Goal: Answer question/provide support: Share knowledge or assist other users

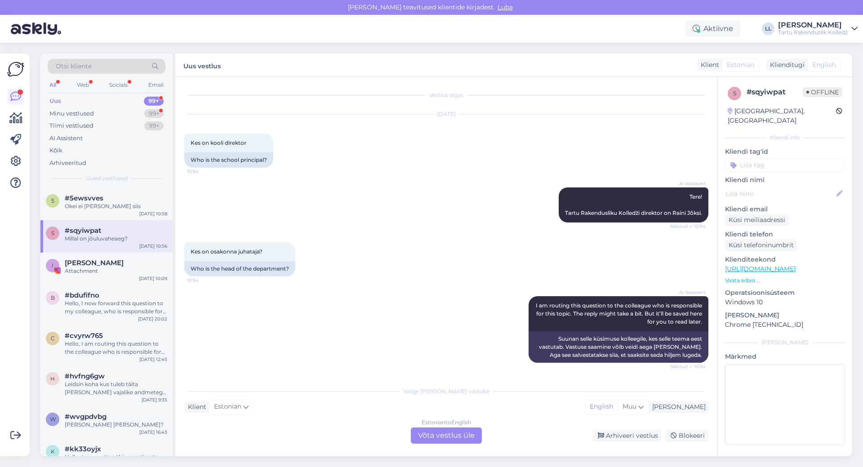
scroll to position [53, 0]
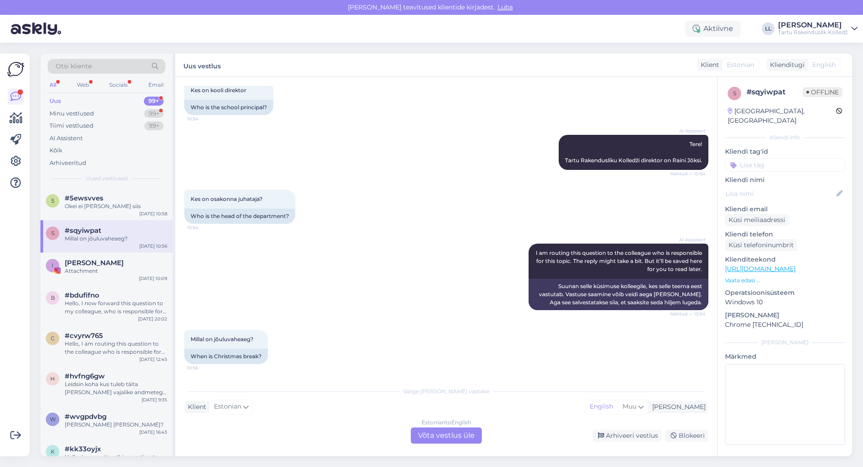
click at [466, 439] on div "Estonian to English Võta vestlus üle" at bounding box center [446, 436] width 71 height 16
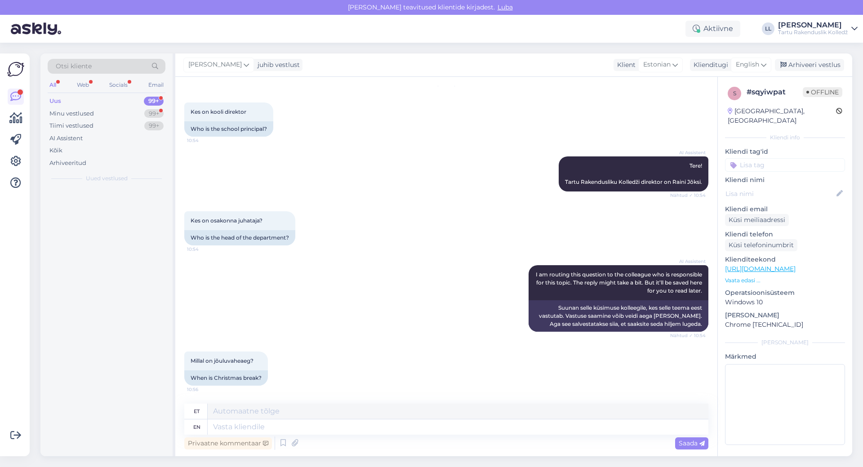
scroll to position [31, 0]
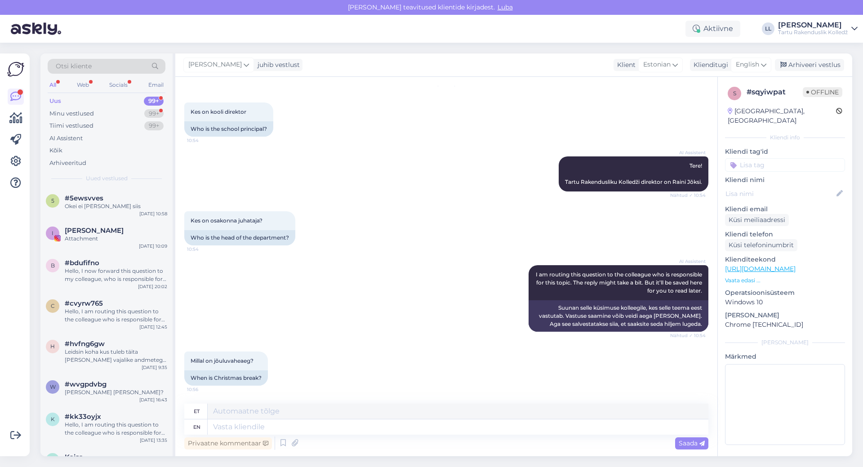
click at [764, 55] on div "[PERSON_NAME] juhib vestlust Klient [DEMOGRAPHIC_DATA] Klienditugi English Arhi…" at bounding box center [513, 65] width 677 height 23
click at [764, 65] on icon at bounding box center [763, 65] width 5 height 10
type input "es"
click at [723, 114] on link "Estonian" at bounding box center [731, 119] width 99 height 14
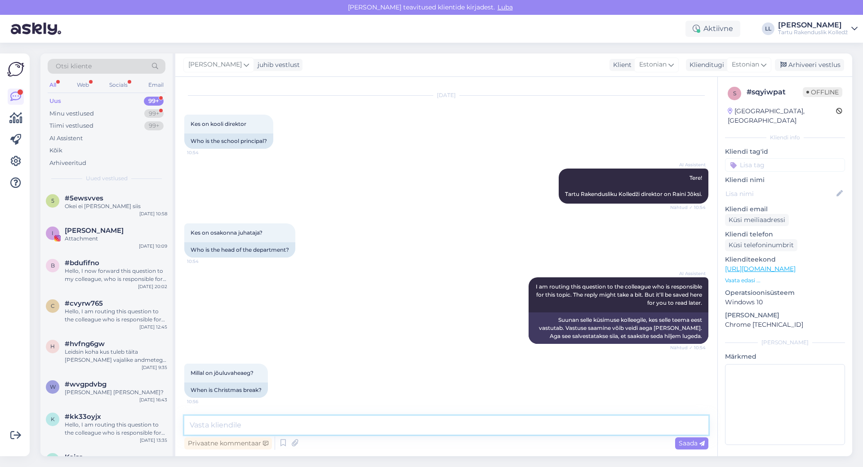
click at [304, 429] on textarea at bounding box center [446, 425] width 524 height 19
paste textarea "[URL][DOMAIN_NAME]"
paste textarea "2025/2026. õa akadeemiline kalender"
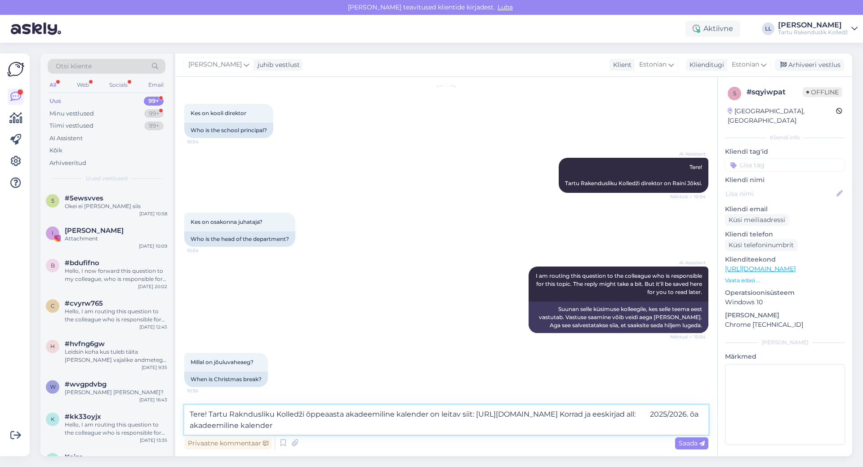
click at [244, 417] on textarea "Tere! Tartu Rakndusliku Kolledži õppeaasta akadeemiline kalender on leitav siit…" at bounding box center [446, 420] width 524 height 30
type textarea "Tere! Tartu Rakendusliku Kolledži õppeaasta akadeemiline kalender on leitav sii…"
click at [696, 441] on span "Saada" at bounding box center [692, 443] width 26 height 8
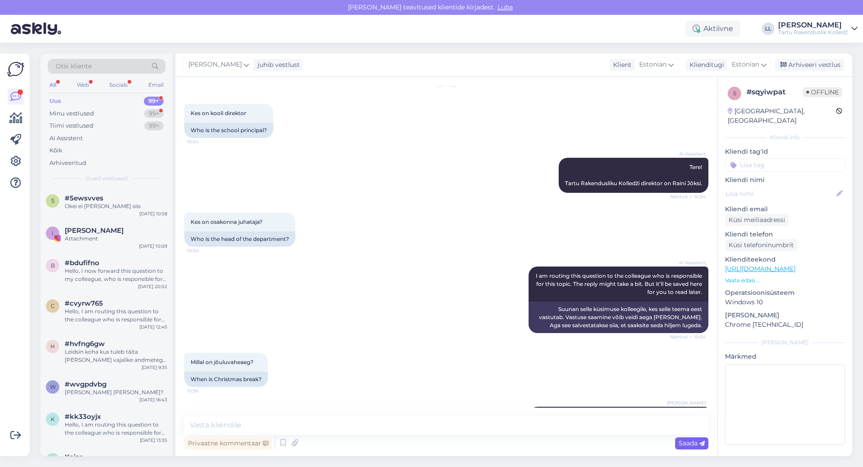
scroll to position [82, 0]
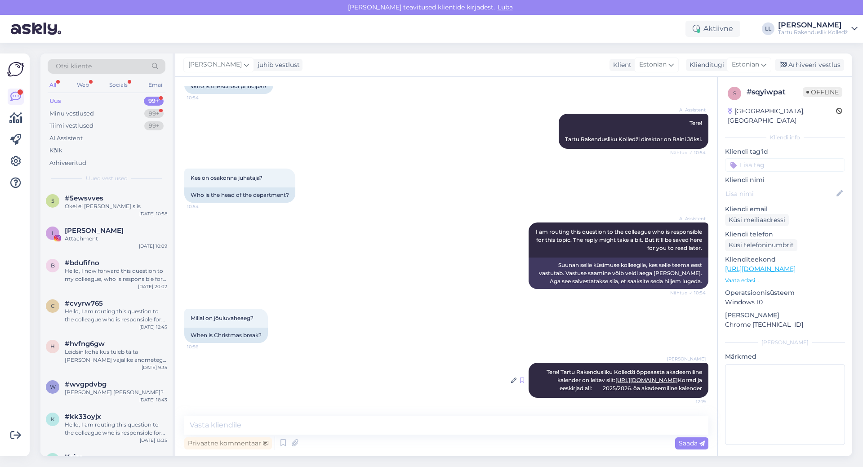
click at [520, 378] on icon at bounding box center [522, 380] width 4 height 5
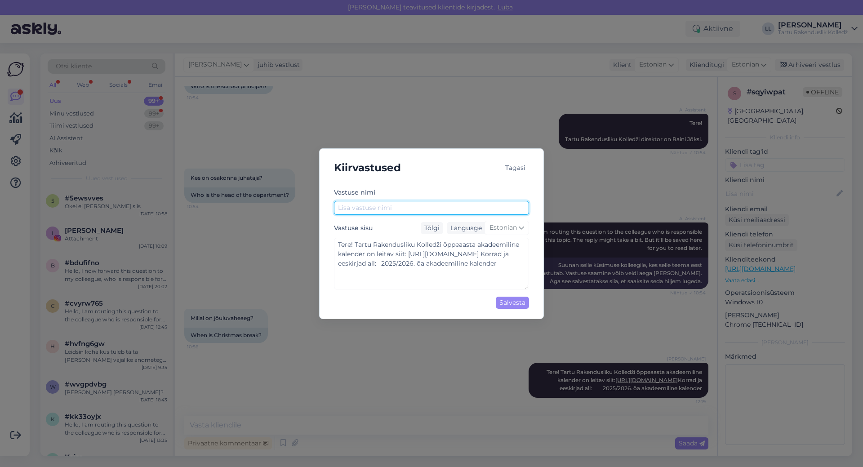
click at [425, 211] on input "text" at bounding box center [431, 208] width 195 height 14
type input "Millal on vaheaeg?"
click at [517, 303] on div "Salvesta" at bounding box center [512, 303] width 33 height 12
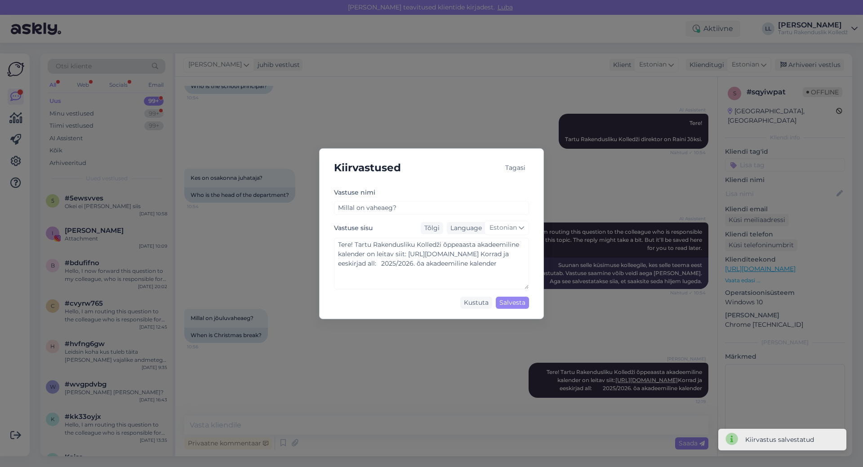
click at [86, 82] on div "Kiirvastused Tagasi Vastuse nimi [PERSON_NAME] on vaheaeg? Vastuse sisu Tõlgi L…" at bounding box center [431, 233] width 863 height 467
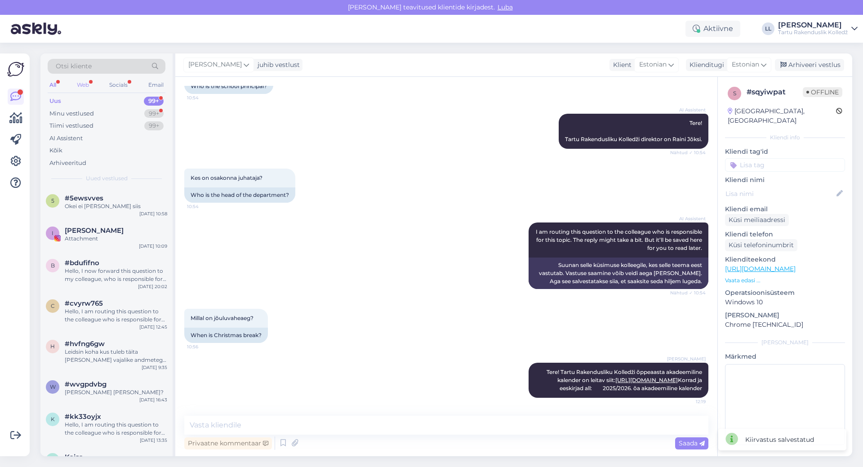
click at [90, 84] on div "Web" at bounding box center [83, 85] width 16 height 12
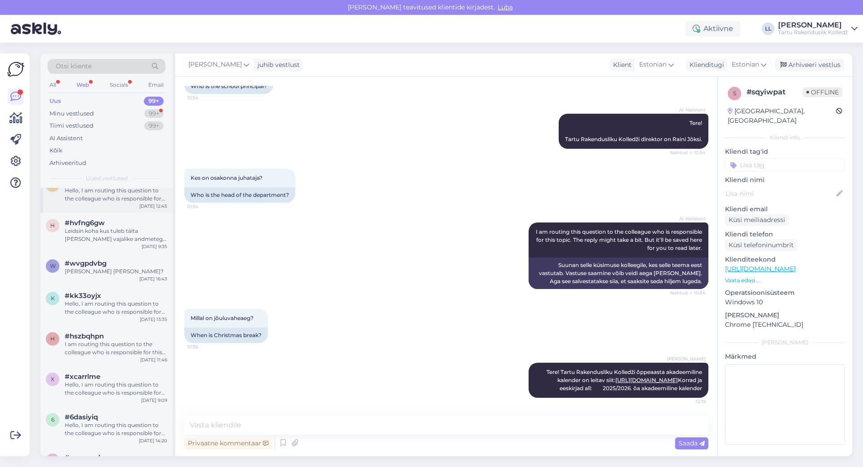
scroll to position [0, 0]
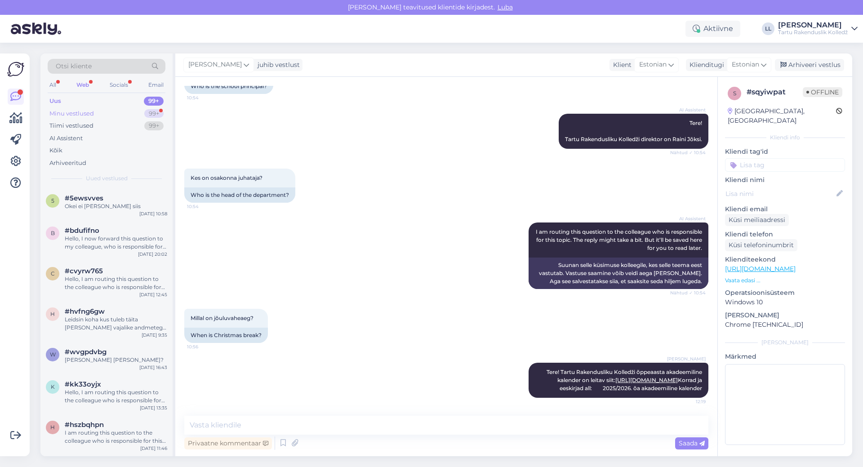
click at [78, 117] on div "Minu vestlused" at bounding box center [71, 113] width 45 height 9
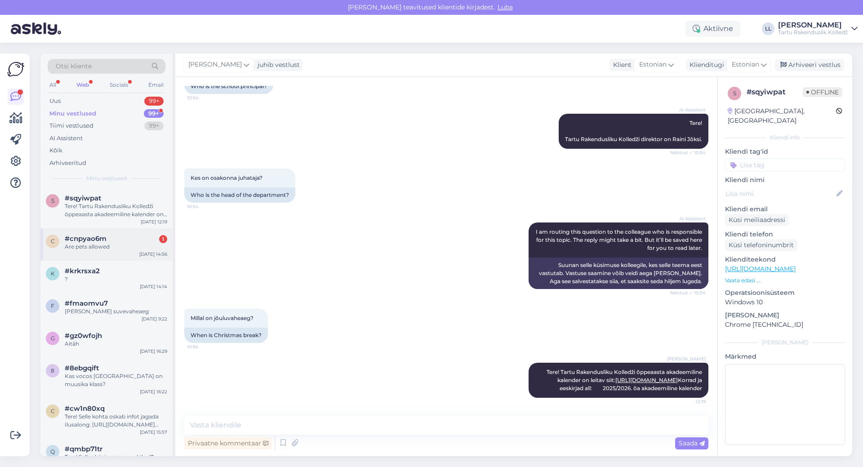
click at [100, 245] on div "Are pets allowed" at bounding box center [116, 247] width 103 height 8
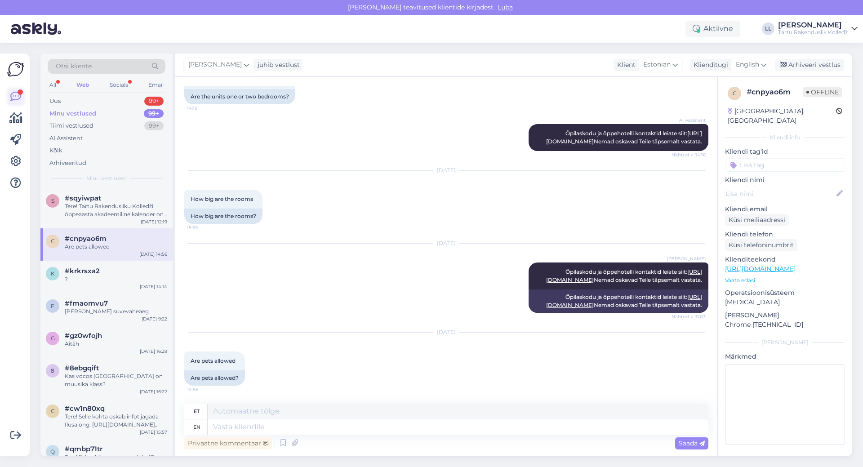
click at [16, 94] on icon at bounding box center [15, 96] width 11 height 11
